Goal: Task Accomplishment & Management: Manage account settings

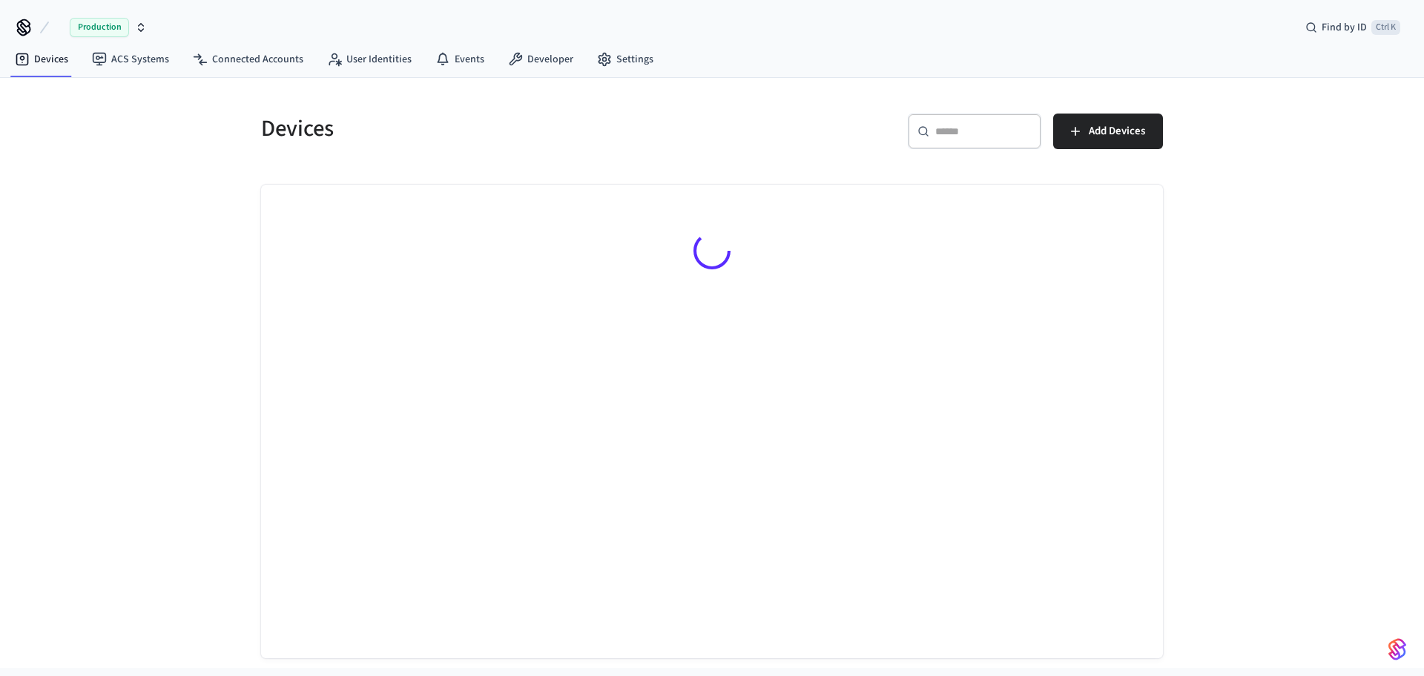
click at [965, 138] on input "text" at bounding box center [983, 131] width 96 height 15
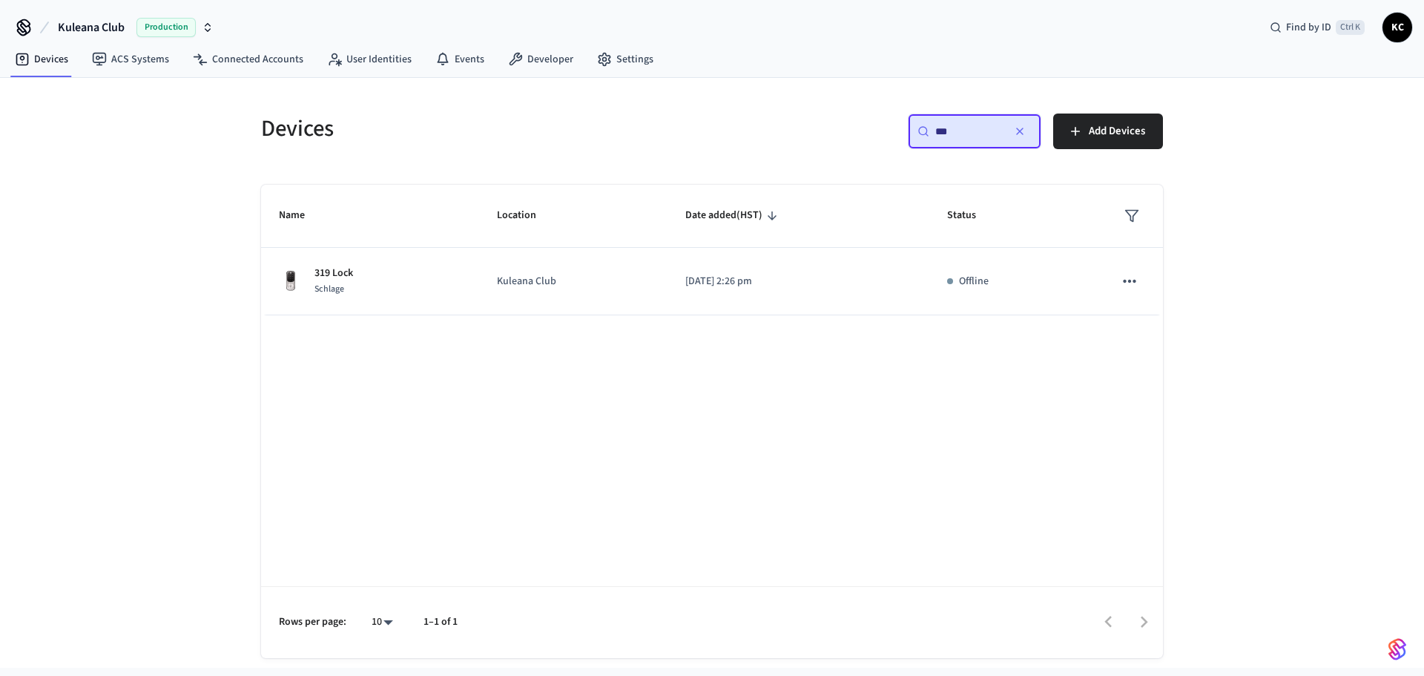
type input "***"
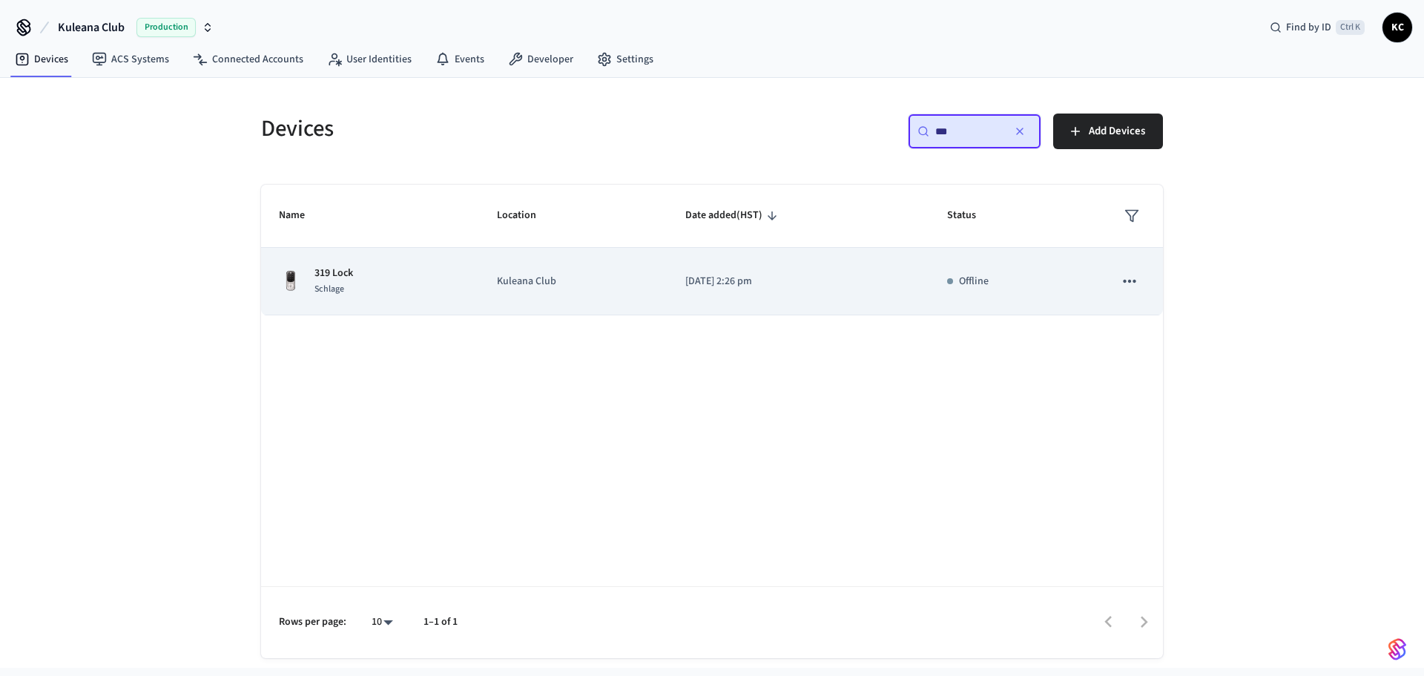
click at [450, 300] on td "319 Lock Schlage" at bounding box center [370, 281] width 218 height 67
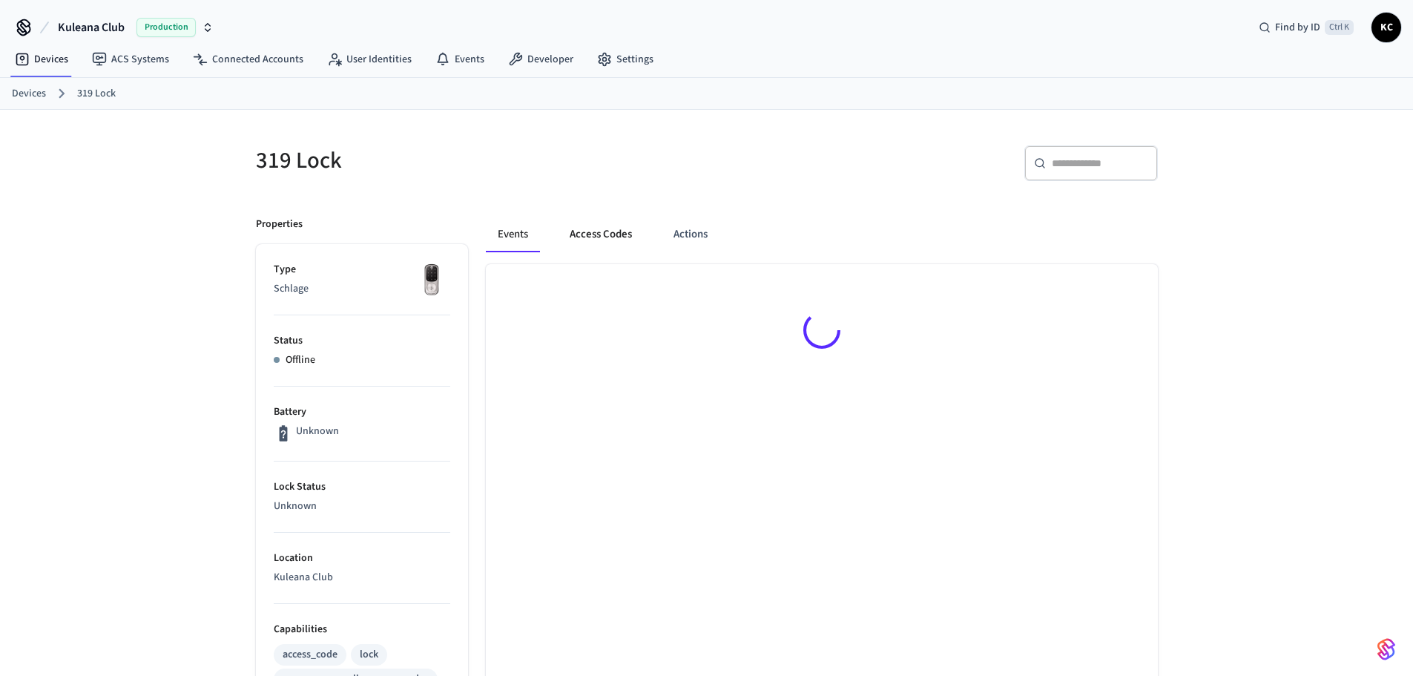
click at [600, 237] on button "Access Codes" at bounding box center [601, 235] width 86 height 36
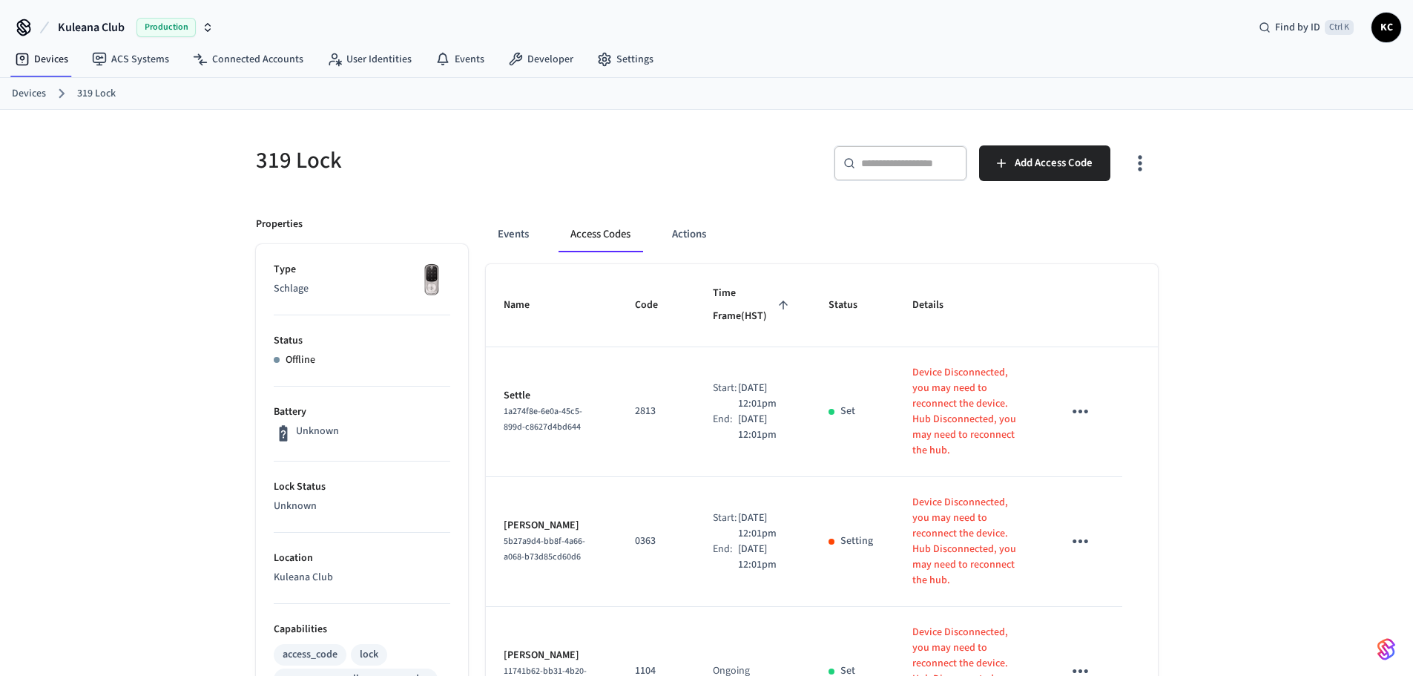
drag, startPoint x: 33, startPoint y: 90, endPoint x: 105, endPoint y: 95, distance: 71.3
click at [33, 90] on link "Devices" at bounding box center [29, 94] width 34 height 16
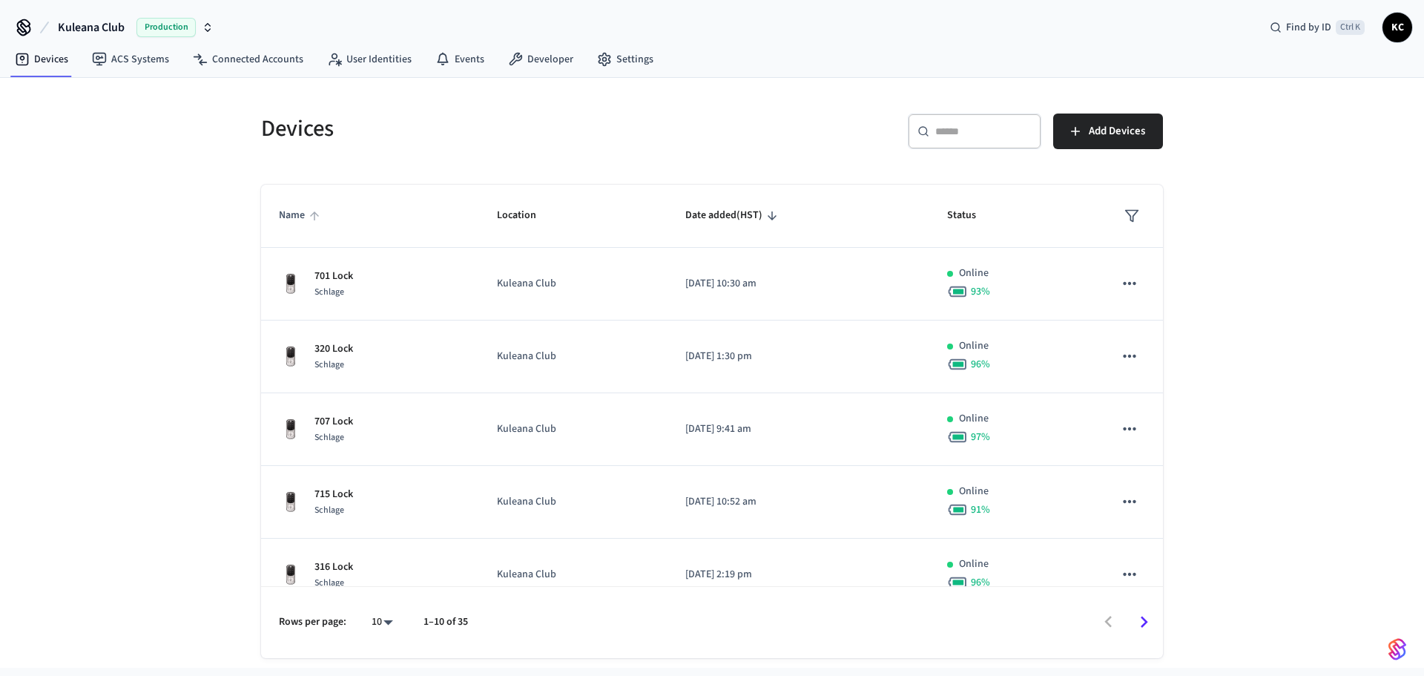
click at [290, 205] on span "Name" at bounding box center [301, 215] width 45 height 23
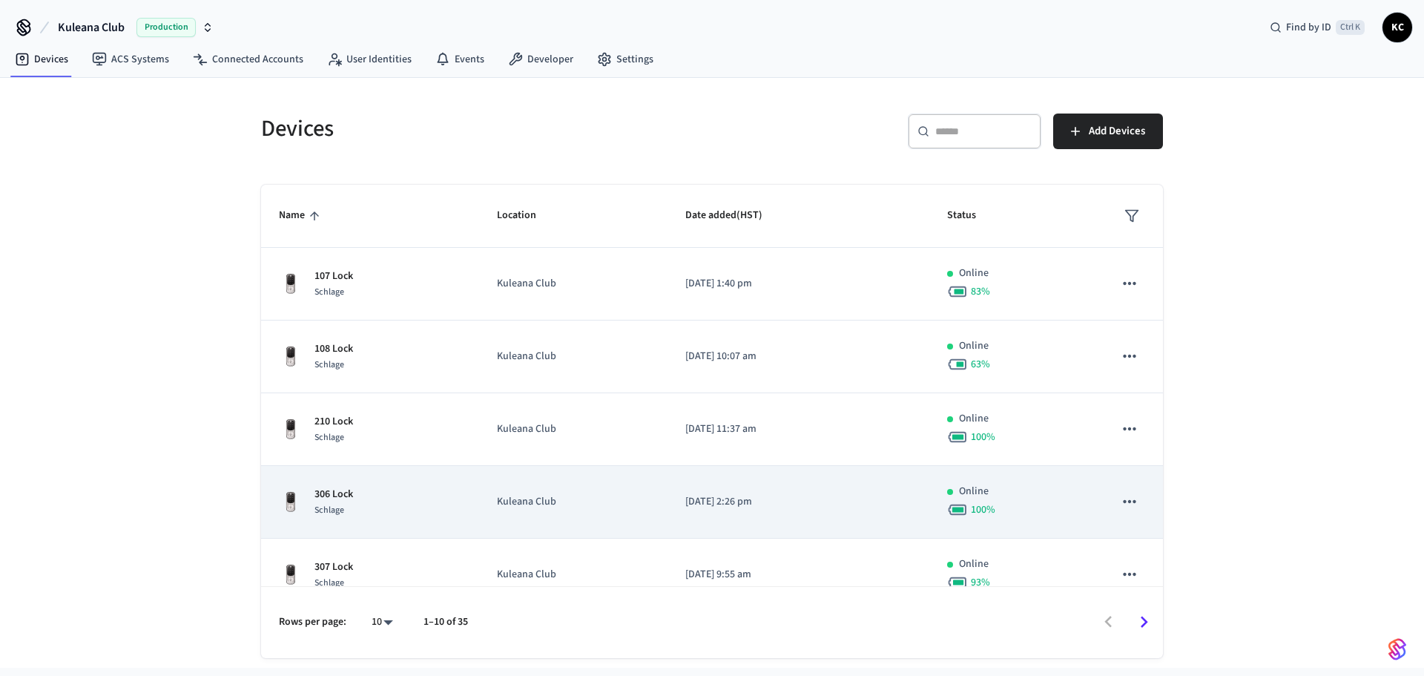
drag, startPoint x: 343, startPoint y: 499, endPoint x: 363, endPoint y: 493, distance: 20.9
click at [343, 499] on p "306 Lock" at bounding box center [333, 495] width 39 height 16
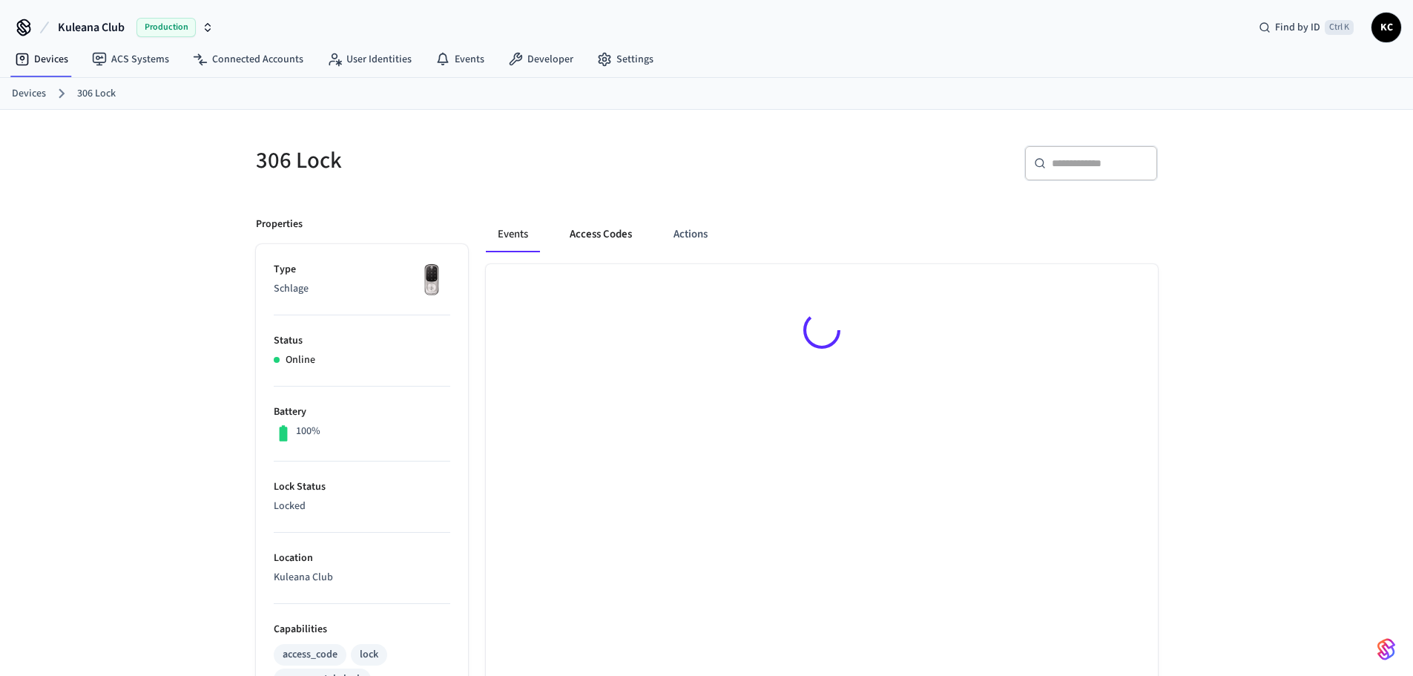
click at [587, 234] on button "Access Codes" at bounding box center [601, 235] width 86 height 36
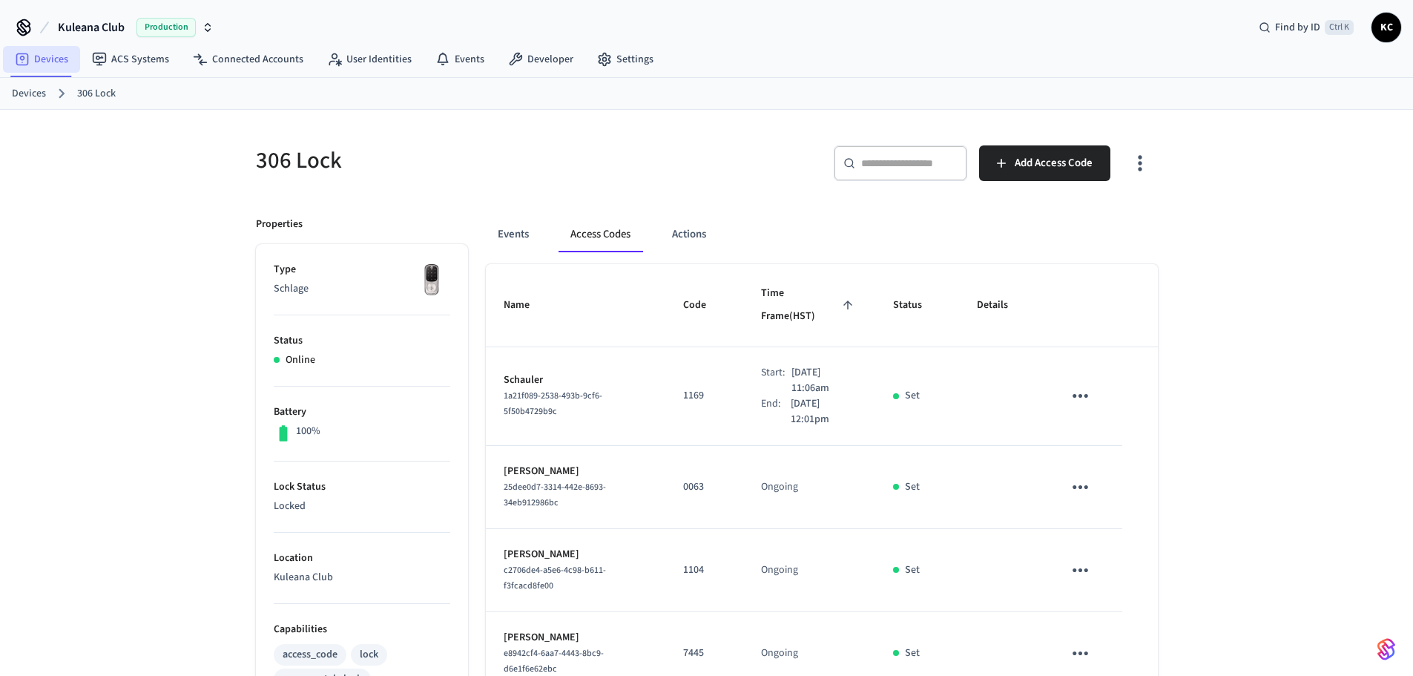
click at [53, 63] on link "Devices" at bounding box center [41, 59] width 77 height 27
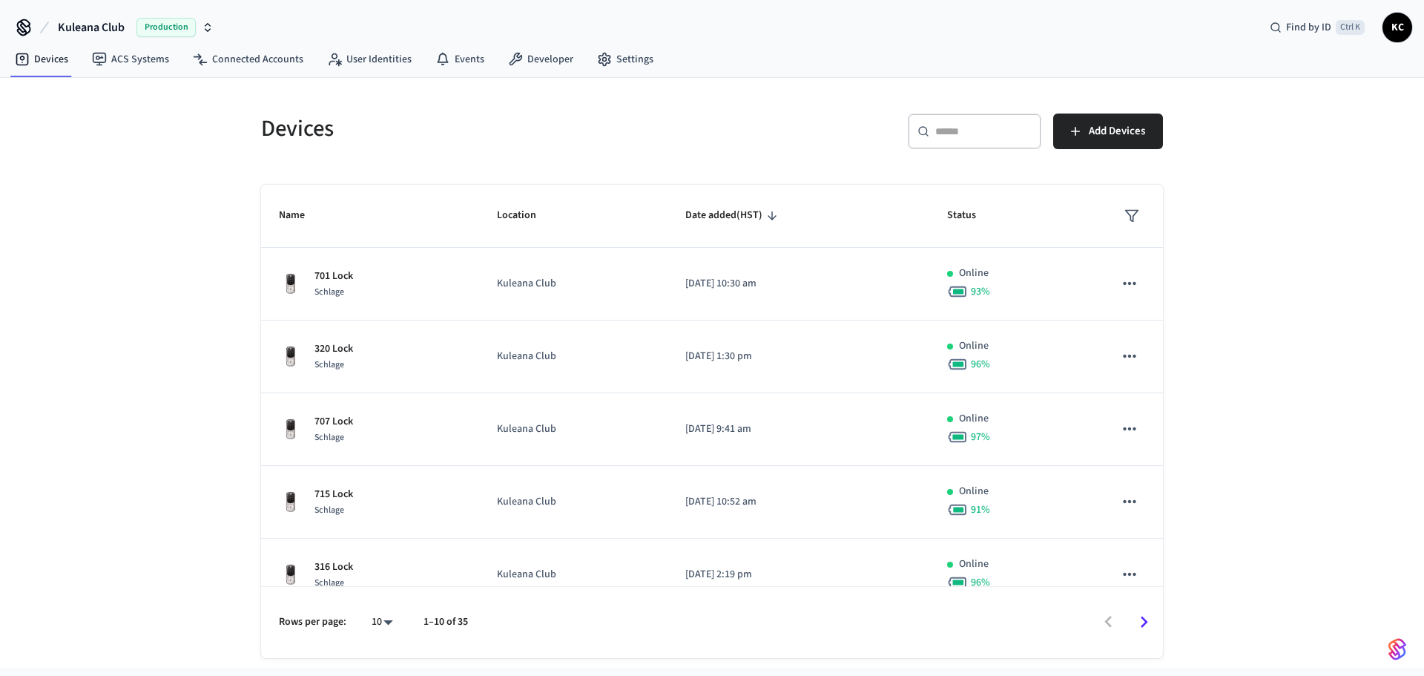
click at [984, 142] on div "​ ​" at bounding box center [974, 131] width 133 height 36
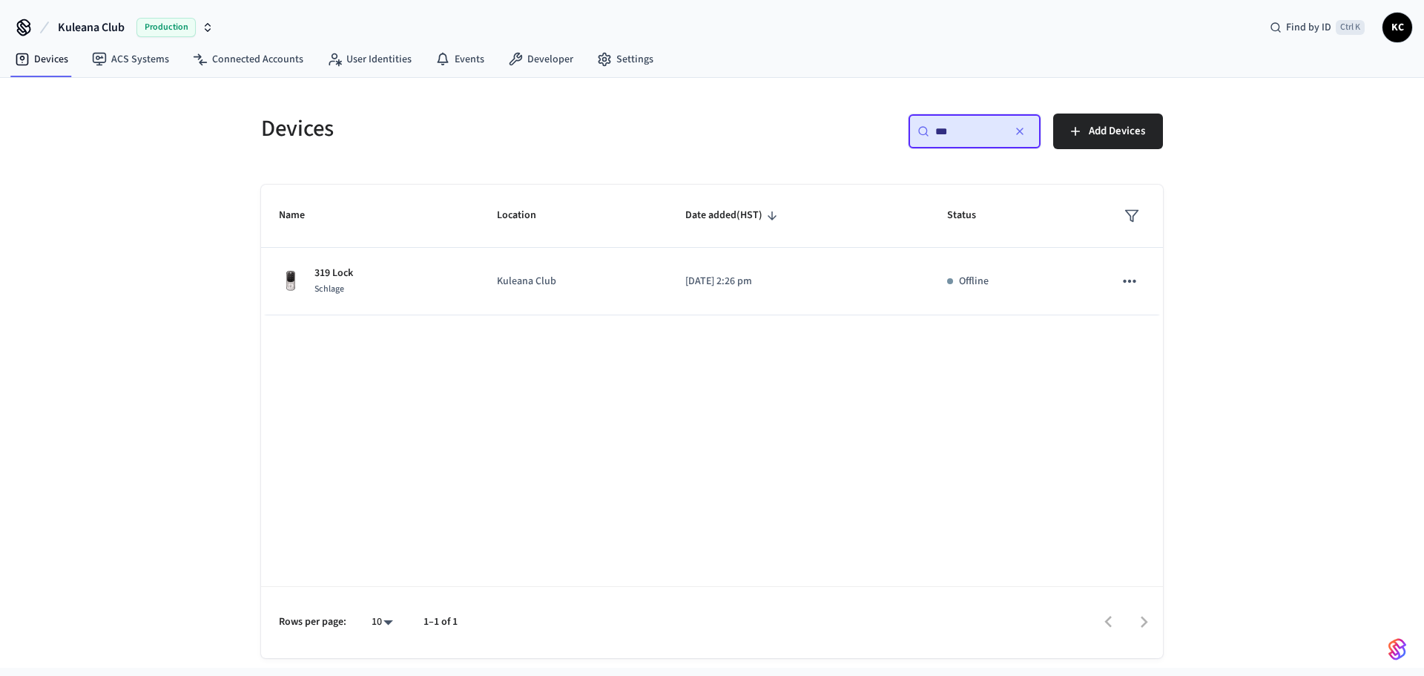
type input "***"
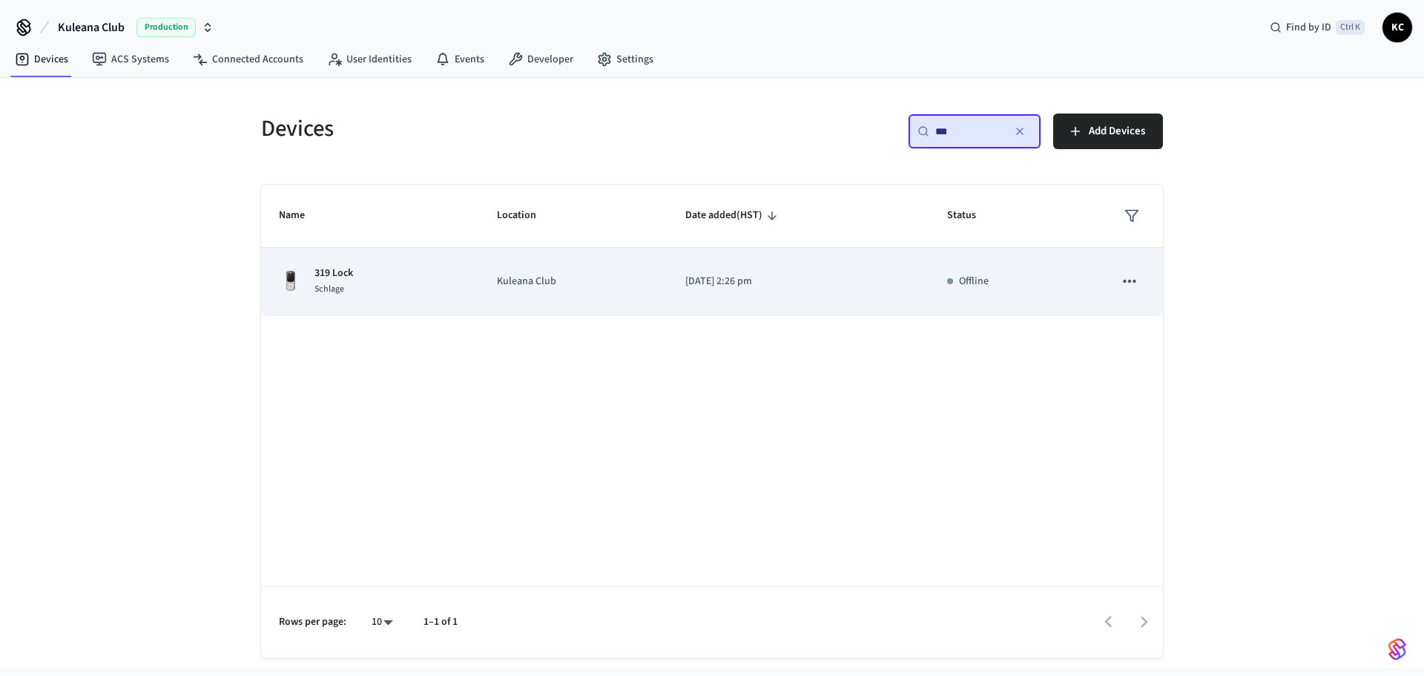
click at [495, 300] on td "Kuleana Club" at bounding box center [573, 281] width 188 height 67
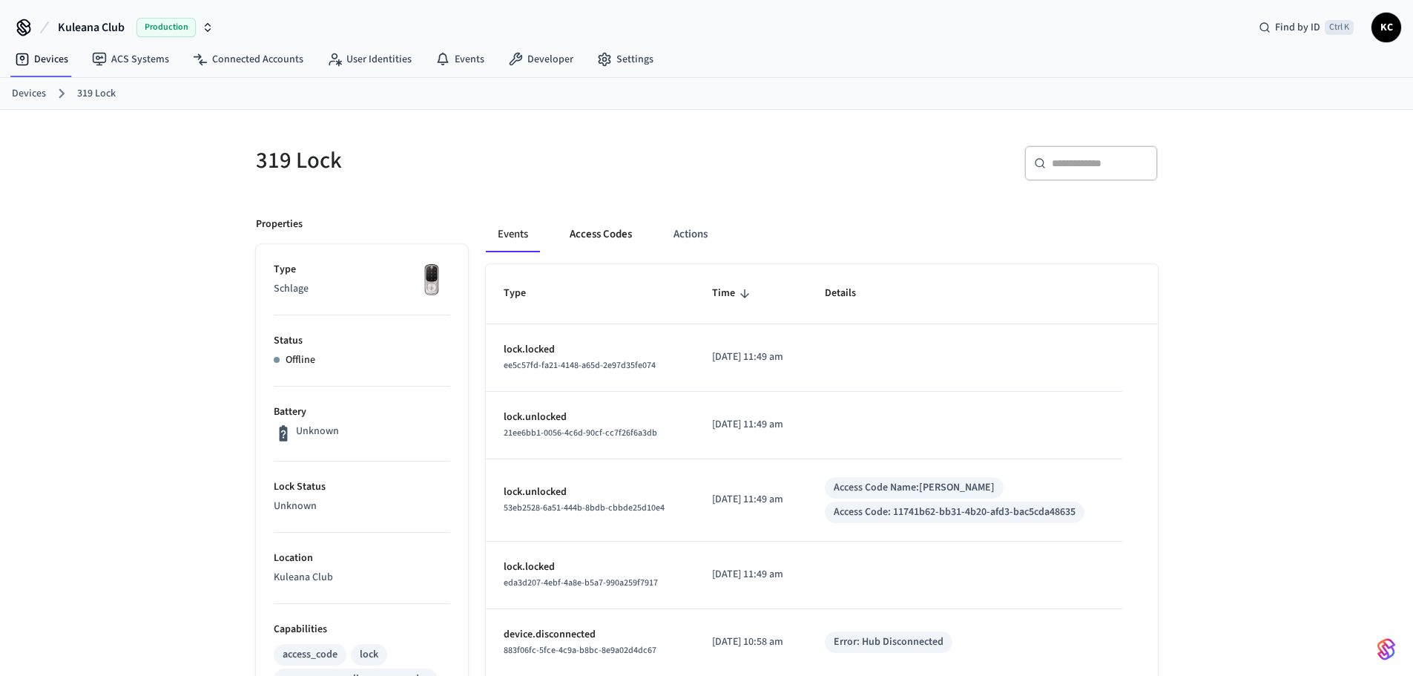
click at [590, 240] on button "Access Codes" at bounding box center [601, 235] width 86 height 36
click at [615, 225] on button "Access Codes" at bounding box center [601, 235] width 86 height 36
click at [594, 235] on button "Access Codes" at bounding box center [601, 235] width 86 height 36
click at [620, 239] on button "Access Codes" at bounding box center [601, 235] width 86 height 36
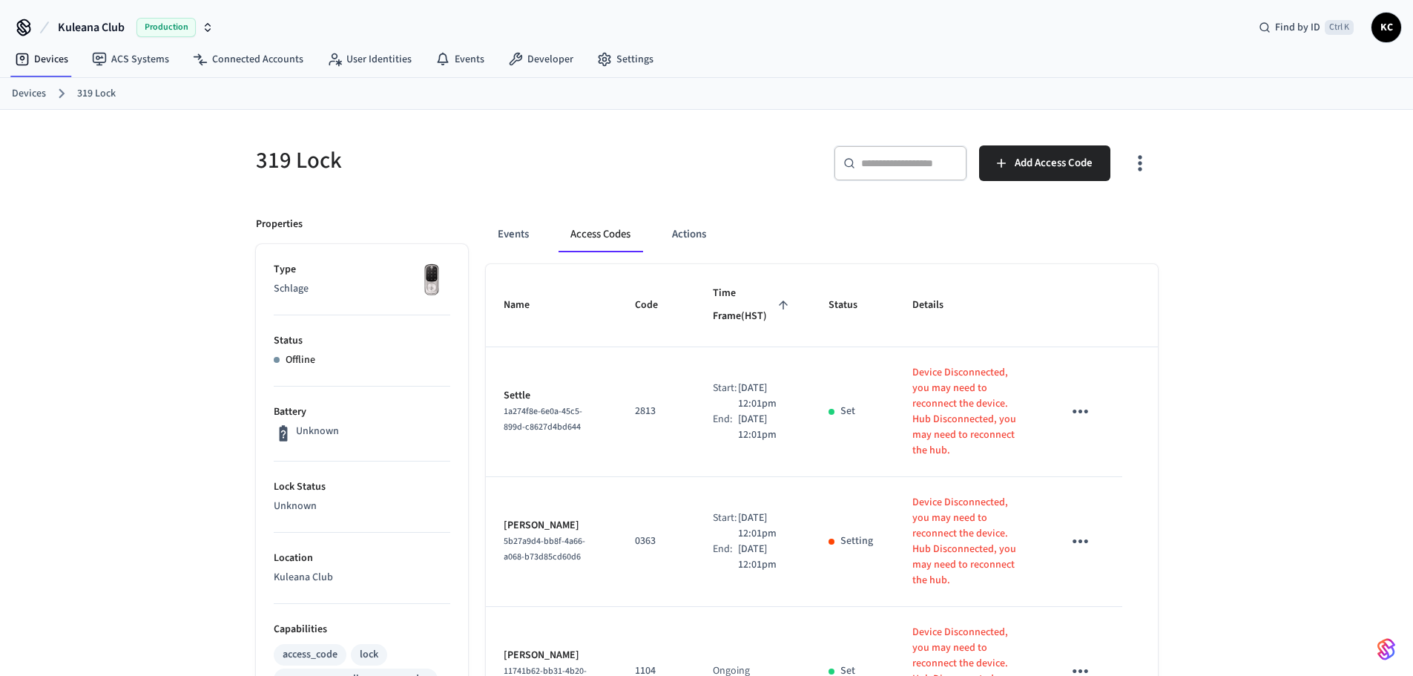
click at [603, 236] on button "Access Codes" at bounding box center [600, 235] width 84 height 36
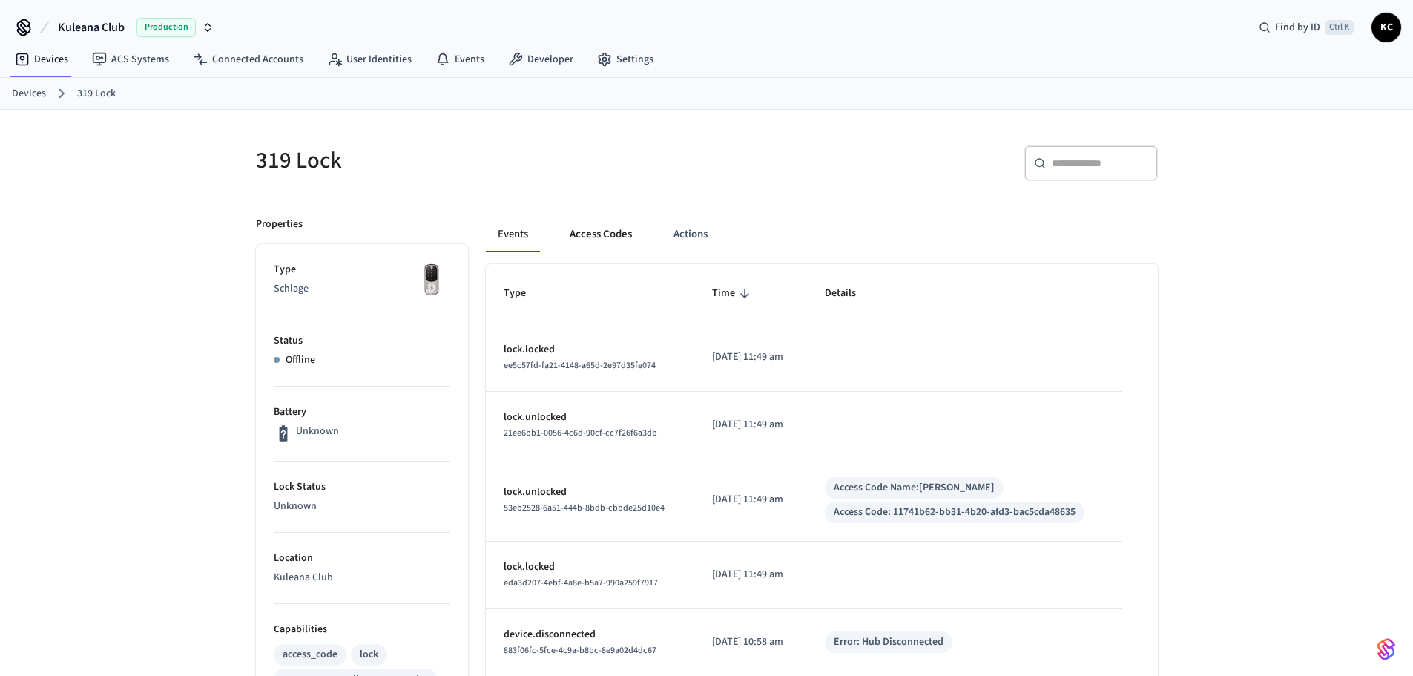
click at [588, 240] on button "Access Codes" at bounding box center [601, 235] width 86 height 36
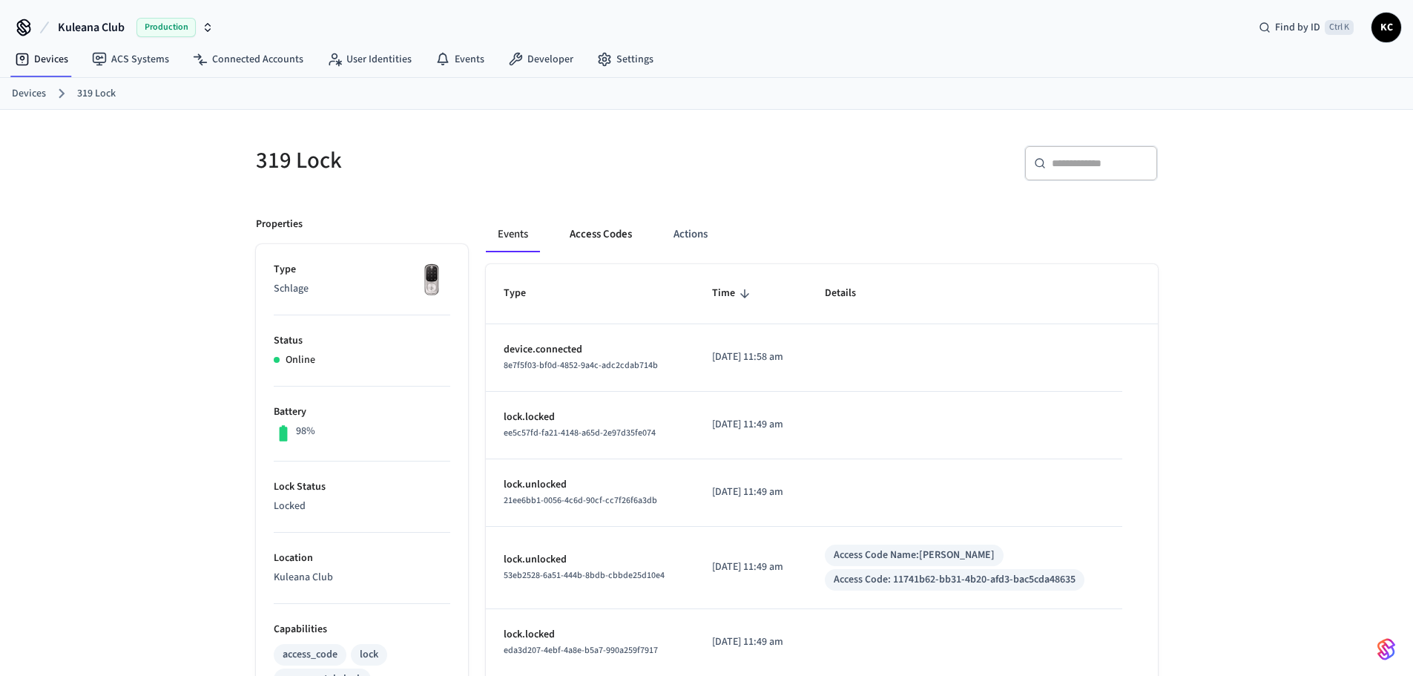
click at [615, 234] on button "Access Codes" at bounding box center [601, 235] width 86 height 36
click at [596, 224] on button "Access Codes" at bounding box center [601, 235] width 86 height 36
